Goal: Book appointment/travel/reservation

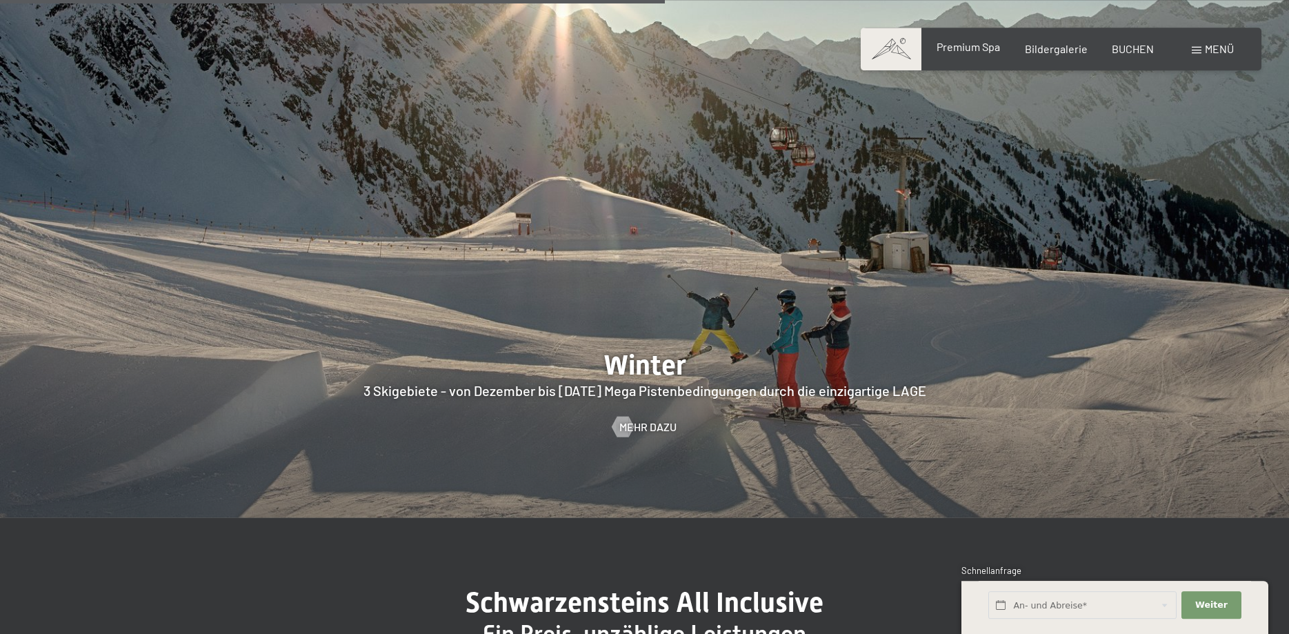
scroll to position [3585, 0]
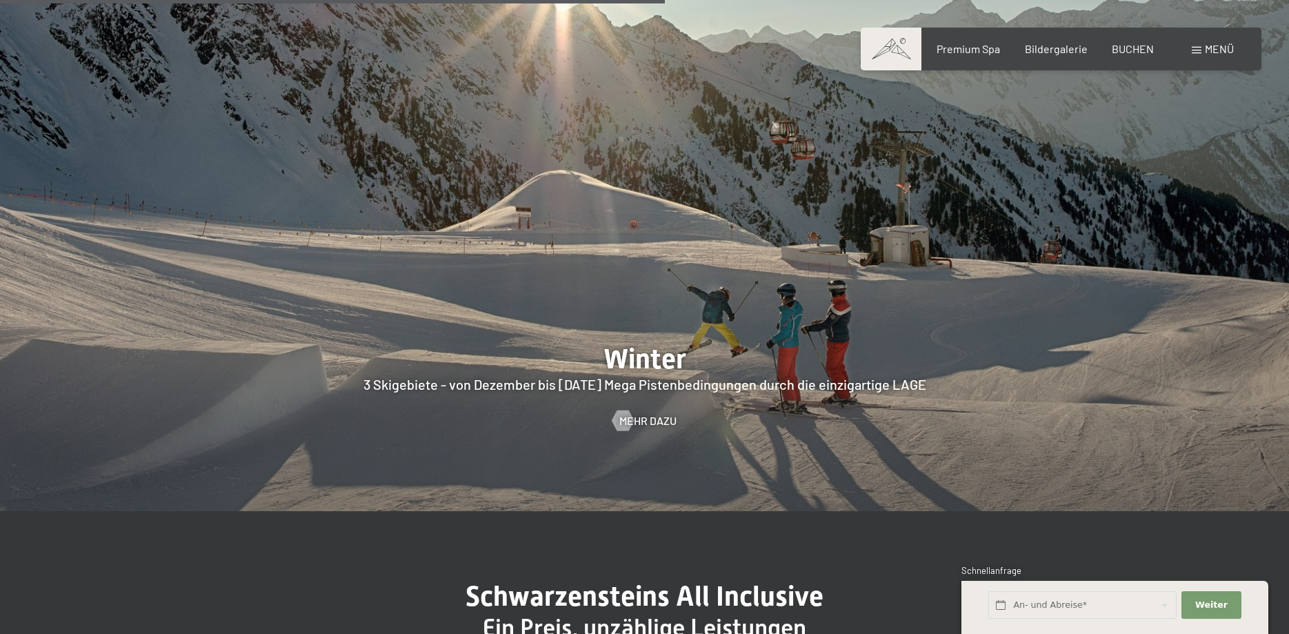
click at [1218, 48] on span "Menü" at bounding box center [1219, 48] width 29 height 13
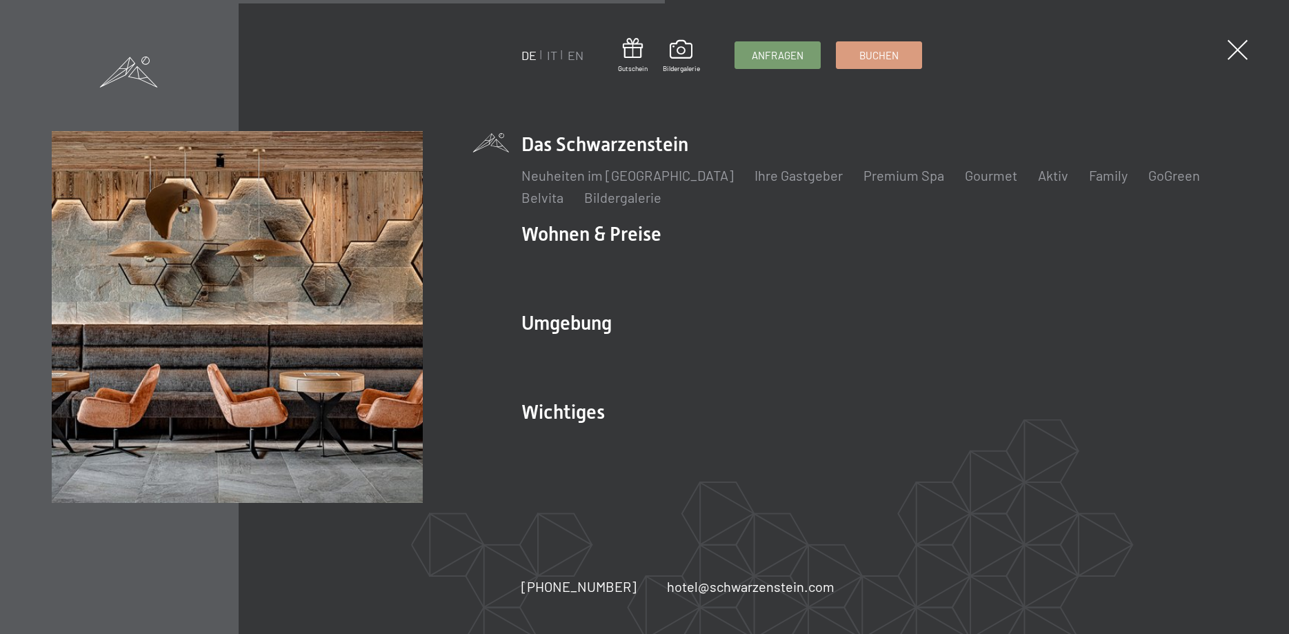
click at [270, 244] on img at bounding box center [237, 316] width 371 height 371
click at [815, 440] on link "Webcam & Wetter" at bounding box center [802, 442] width 108 height 17
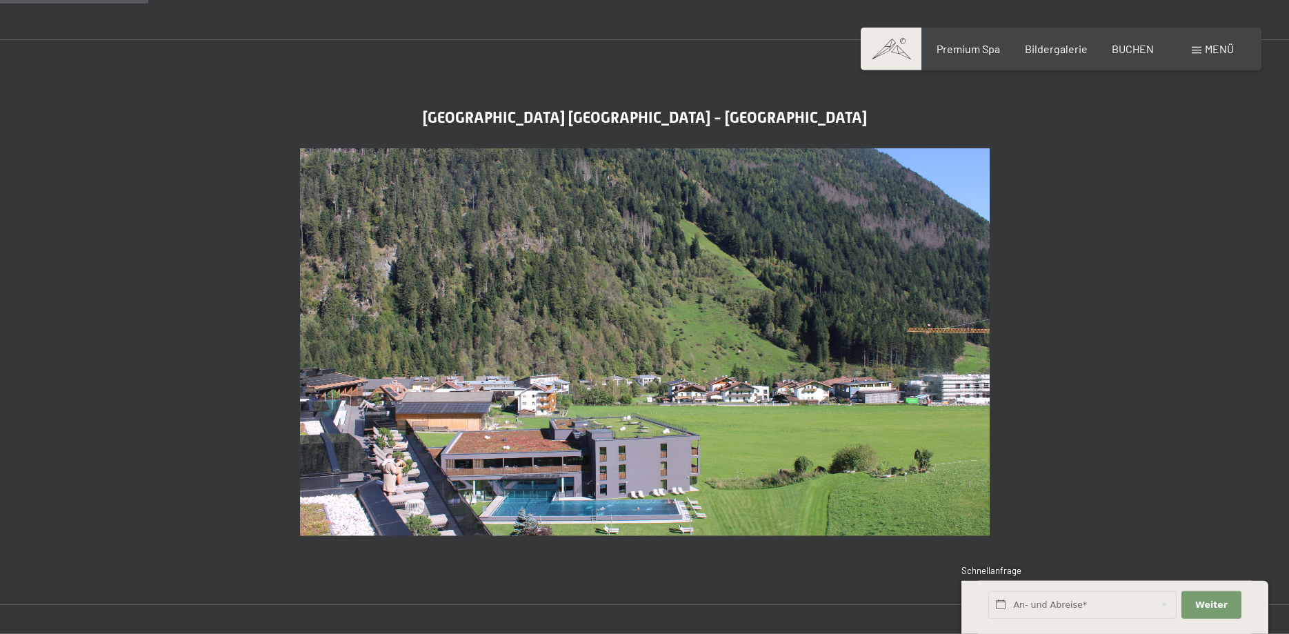
scroll to position [633, 0]
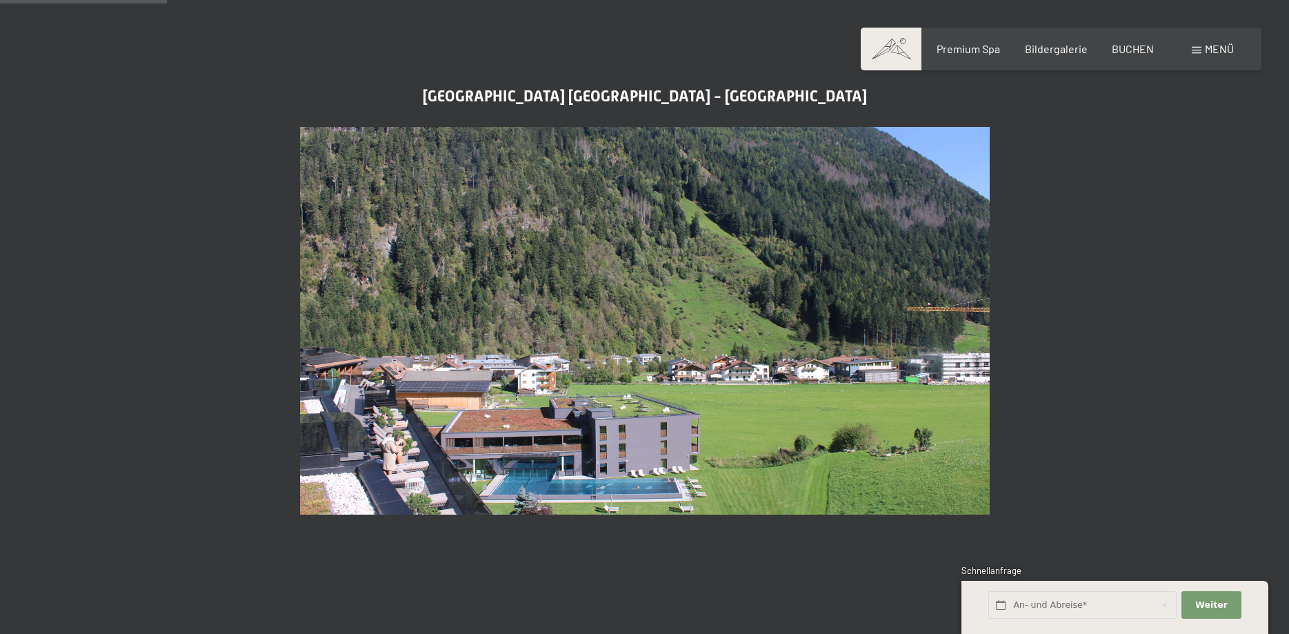
click at [1030, 120] on div "Luxury SPA Resort Schwarzenstein Luttach - Ahrntal" at bounding box center [644, 301] width 793 height 427
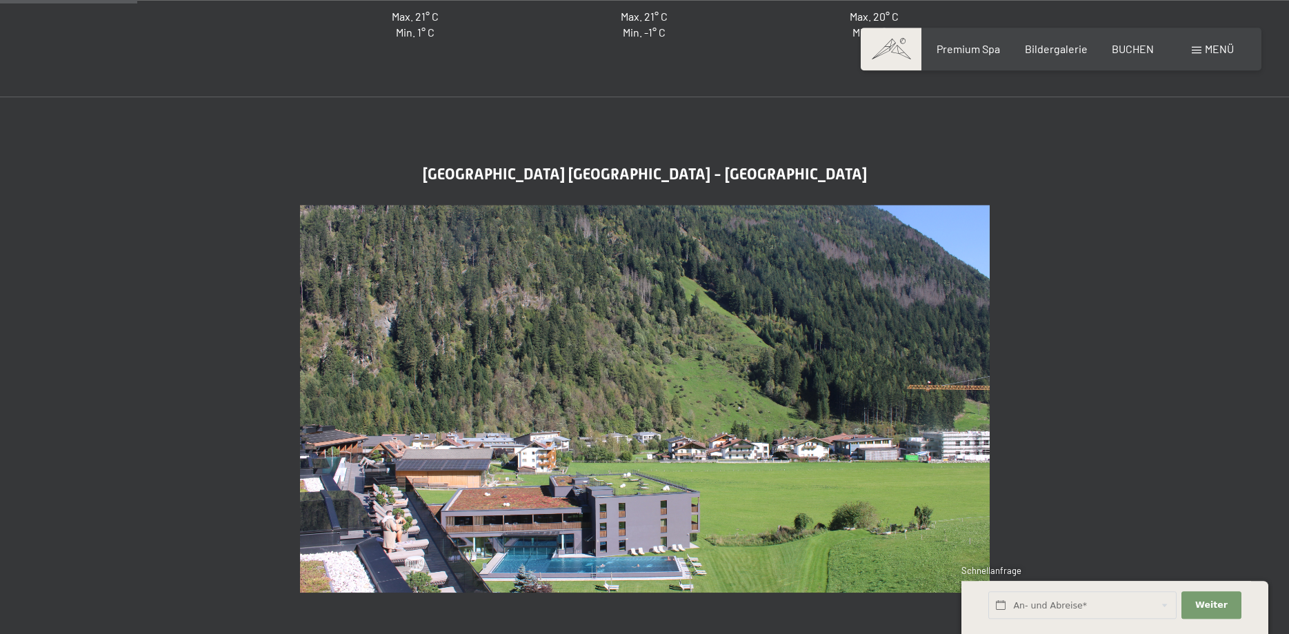
scroll to position [492, 0]
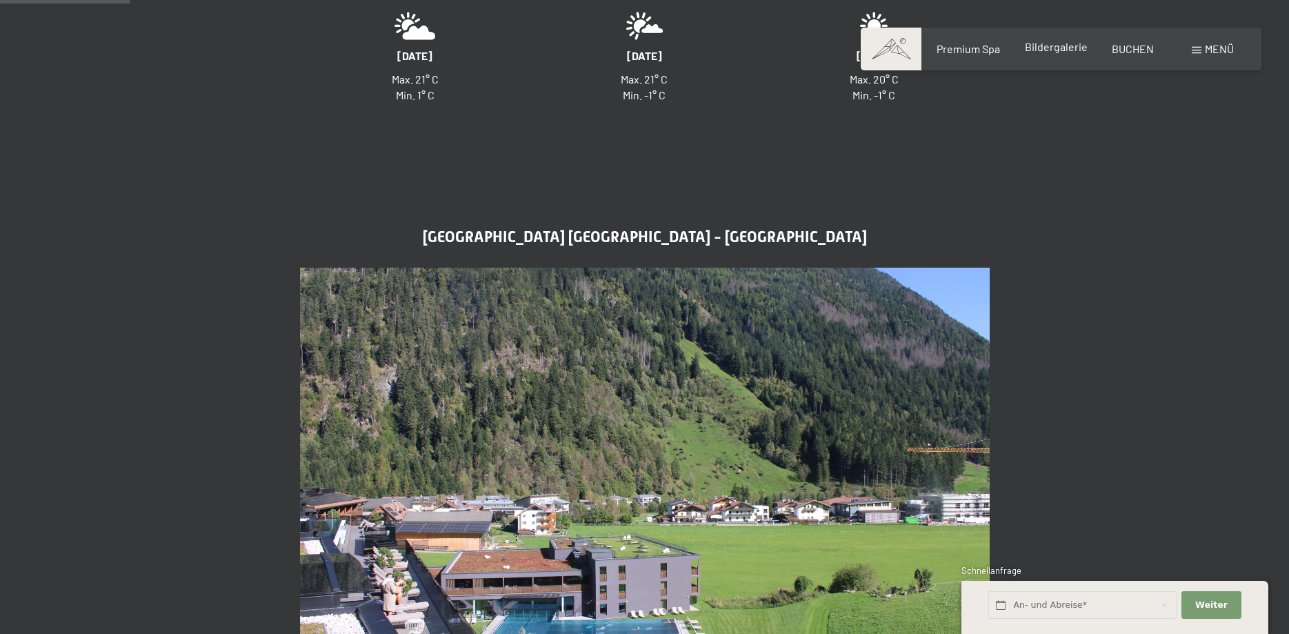
click at [1037, 52] on span "Bildergalerie" at bounding box center [1056, 46] width 63 height 13
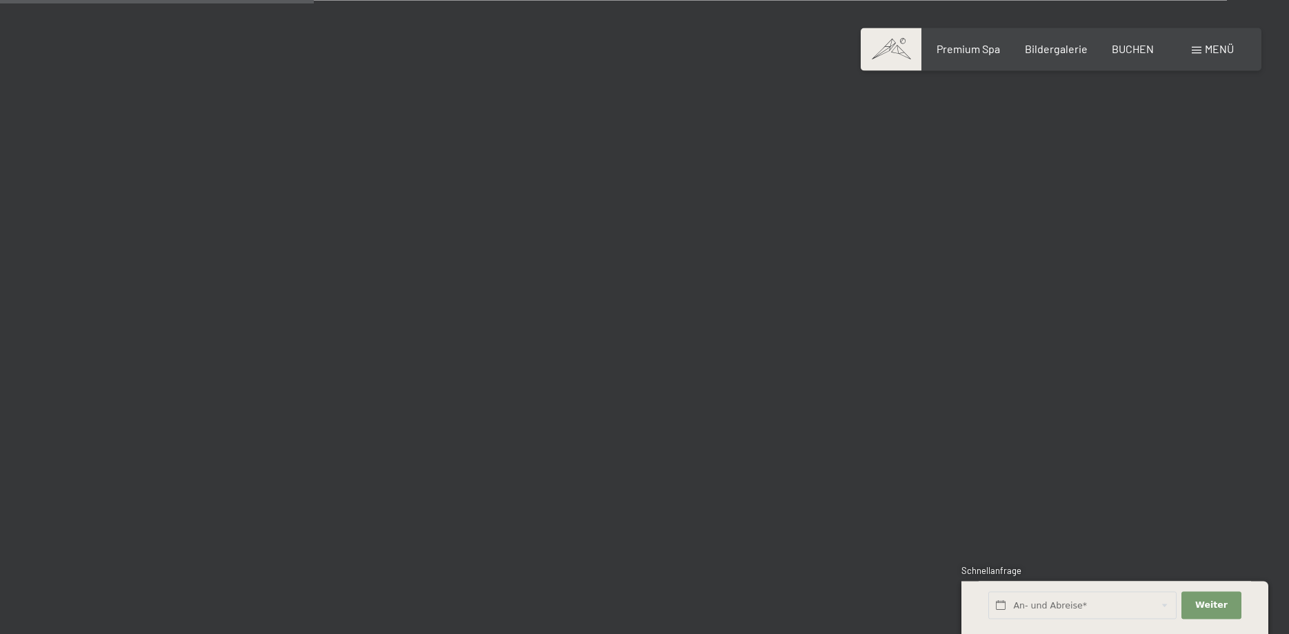
scroll to position [4291, 0]
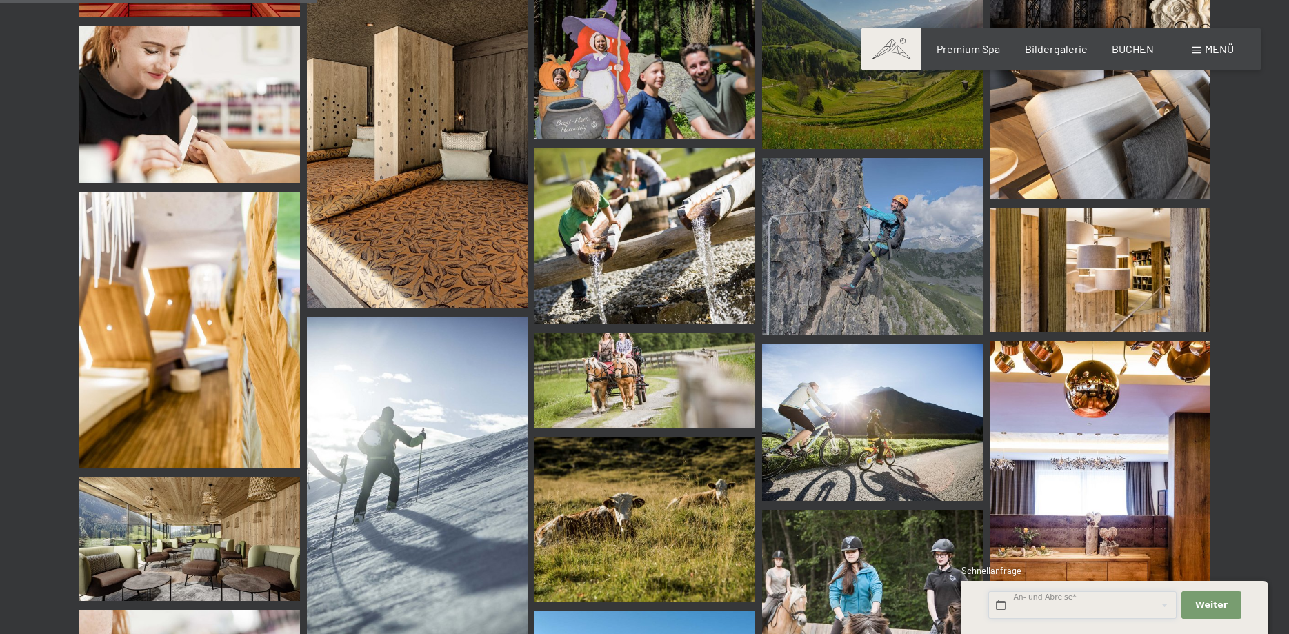
click at [1017, 605] on input "text" at bounding box center [1082, 605] width 188 height 28
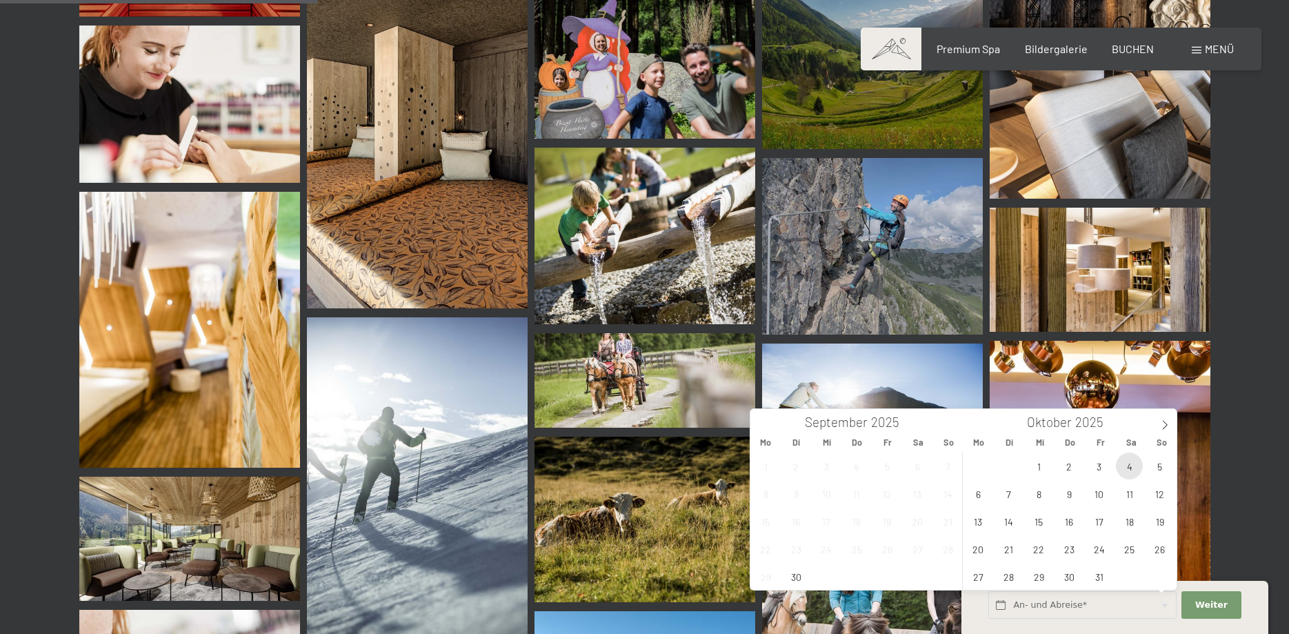
click at [1123, 461] on span "4" at bounding box center [1129, 465] width 27 height 27
click at [1161, 470] on span "5" at bounding box center [1159, 465] width 27 height 27
type input "[DATE] - So. [DATE]"
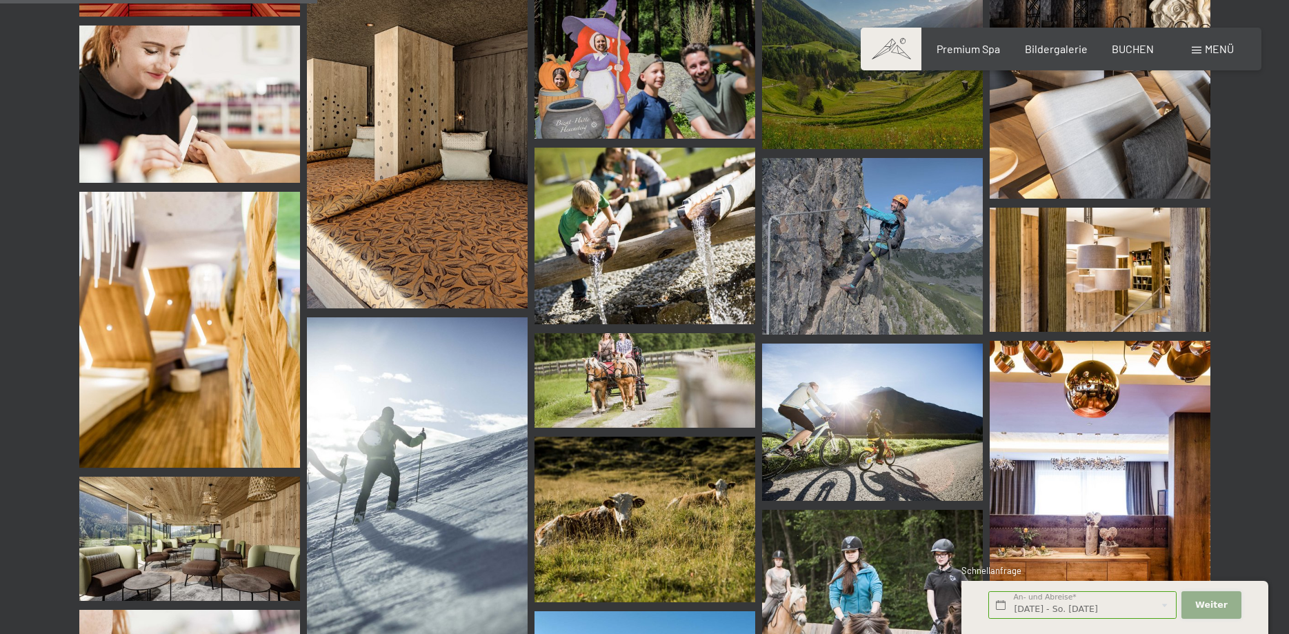
click at [1226, 606] on button "Weiter Adressfelder ausblenden" at bounding box center [1210, 605] width 59 height 28
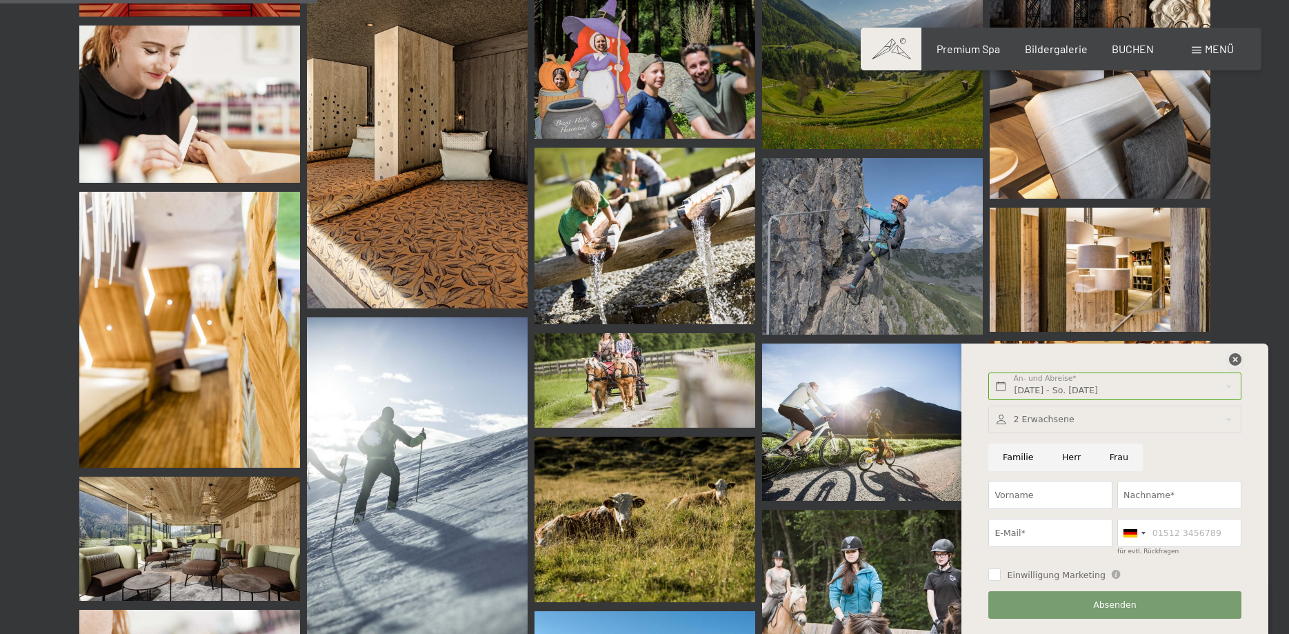
click at [1231, 358] on icon at bounding box center [1235, 359] width 12 height 12
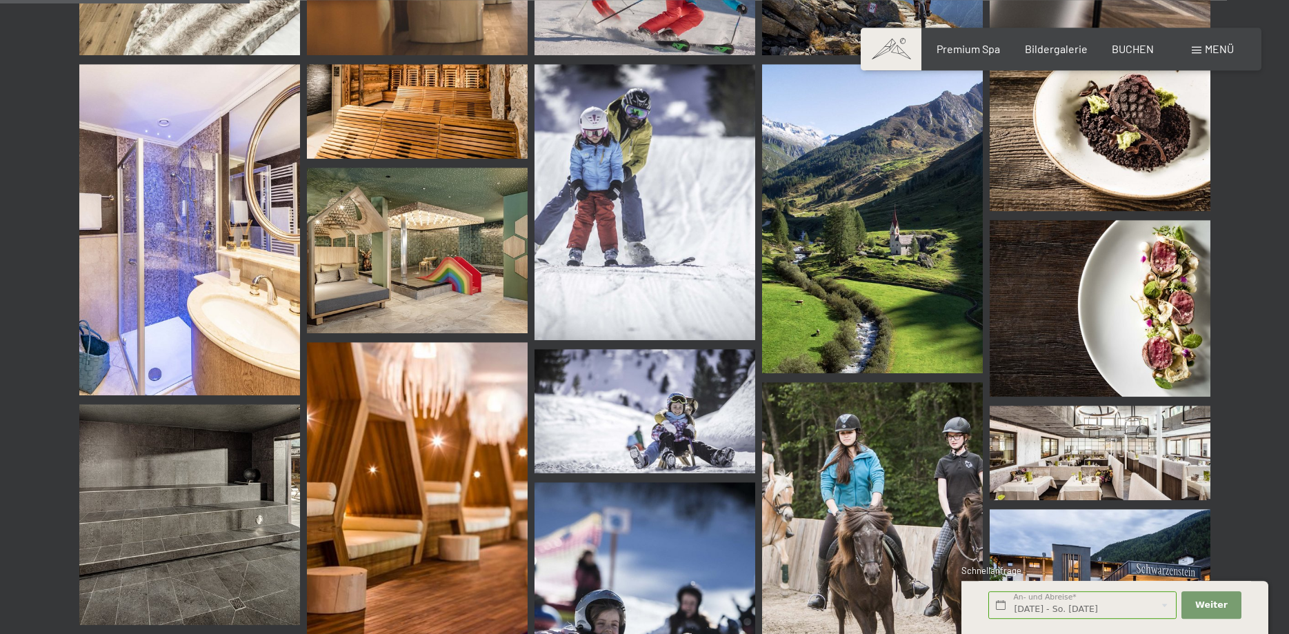
scroll to position [3376, 0]
